Goal: Task Accomplishment & Management: Manage account settings

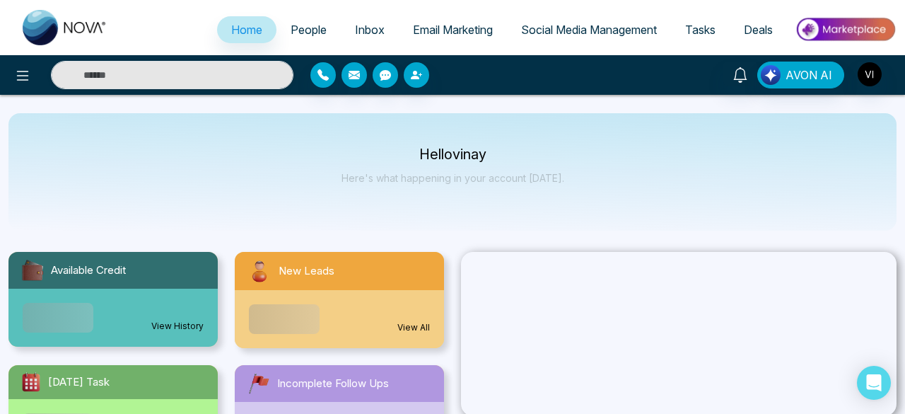
select select "*"
click at [420, 24] on span "Email Marketing" at bounding box center [446, 30] width 80 height 14
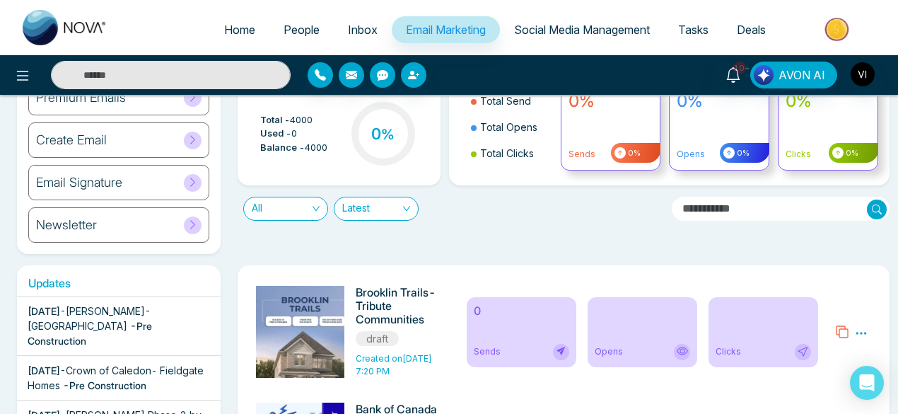
scroll to position [111, 0]
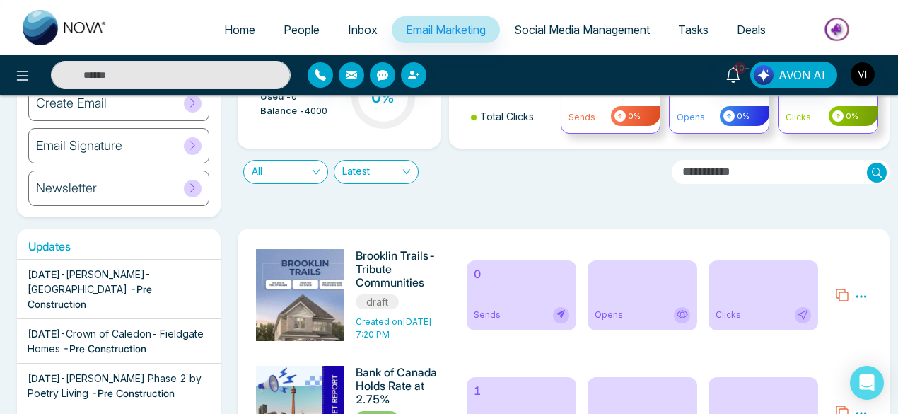
click at [715, 175] on input "text" at bounding box center [780, 172] width 217 height 24
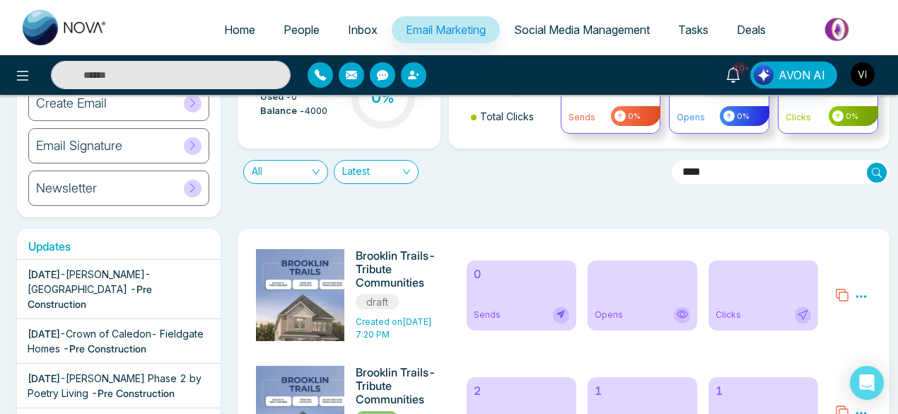
type input "*****"
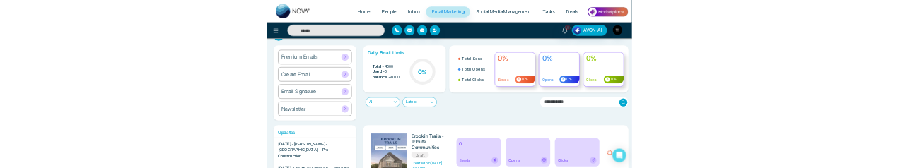
scroll to position [0, 0]
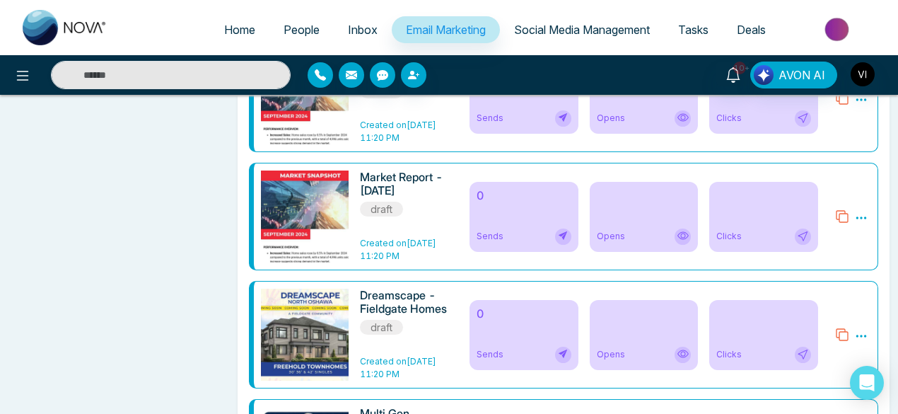
scroll to position [5867, 0]
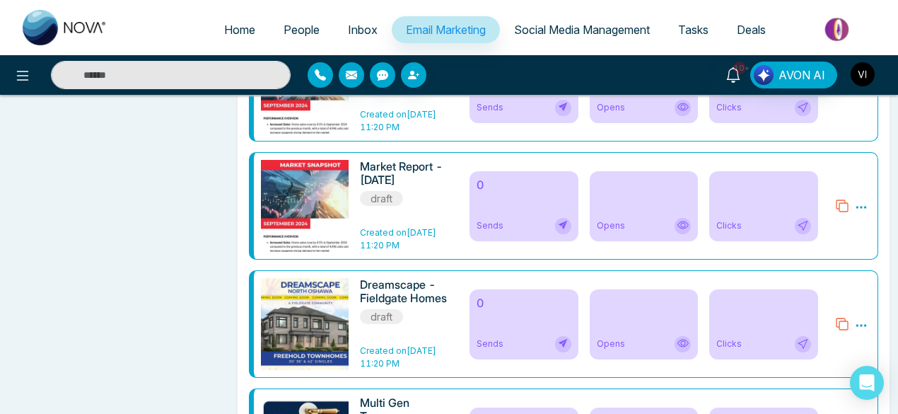
click at [857, 71] on img "button" at bounding box center [862, 74] width 24 height 24
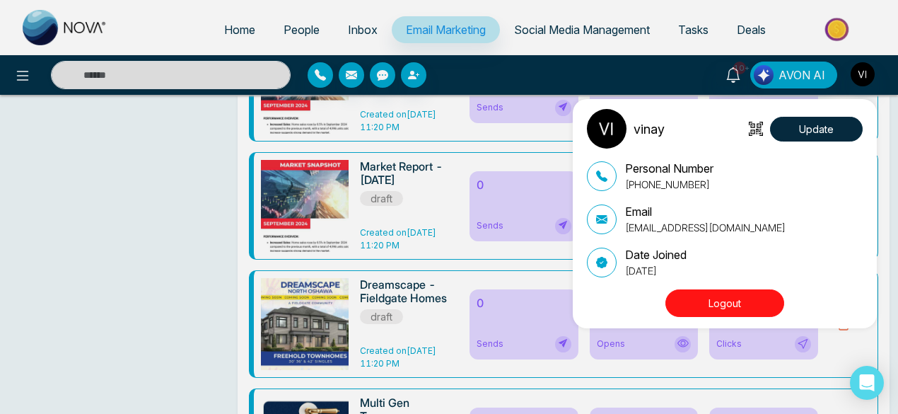
click at [744, 168] on button "Logout" at bounding box center [724, 303] width 119 height 28
